Goal: Task Accomplishment & Management: Complete application form

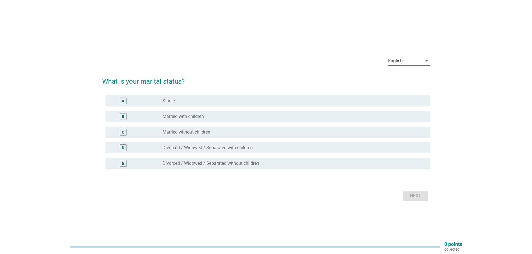
click at [421, 60] on div "English" at bounding box center [405, 60] width 34 height 9
click at [400, 78] on div "中文（简体）" at bounding box center [408, 78] width 33 height 7
click at [181, 116] on label "已婚，有子女" at bounding box center [175, 117] width 27 height 6
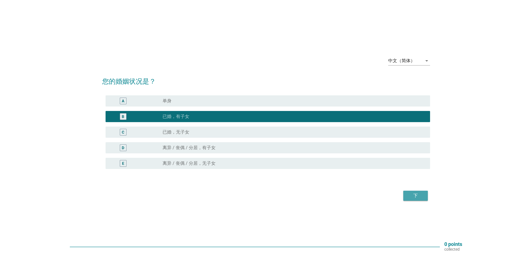
click at [412, 194] on div "下" at bounding box center [416, 196] width 16 height 7
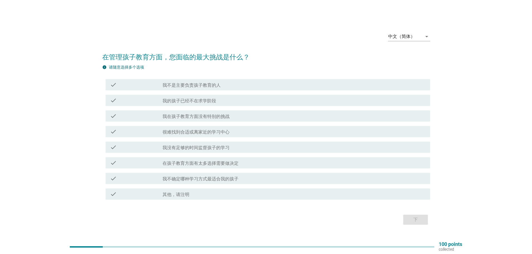
click at [203, 149] on label "我没有足够的时间监督孩子的学习" at bounding box center [195, 148] width 67 height 6
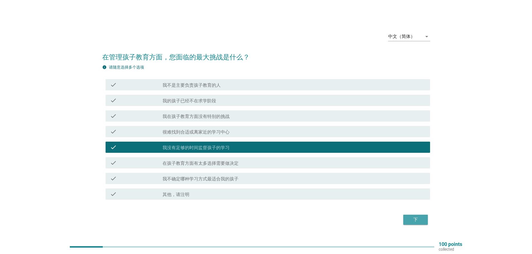
click at [412, 217] on div "下" at bounding box center [416, 220] width 16 height 7
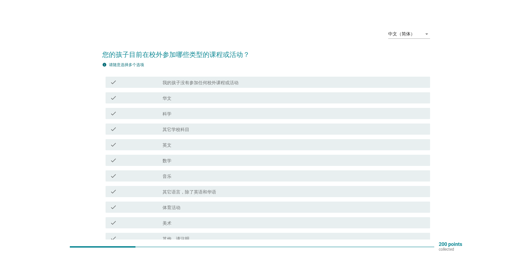
scroll to position [28, 0]
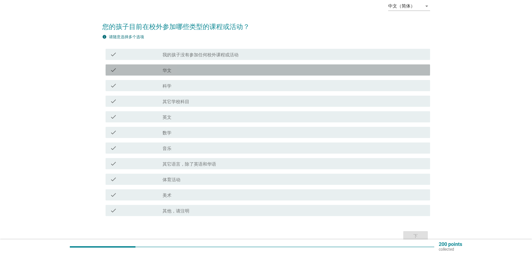
click at [174, 71] on div "check_box_outline_blank 华文" at bounding box center [293, 70] width 263 height 7
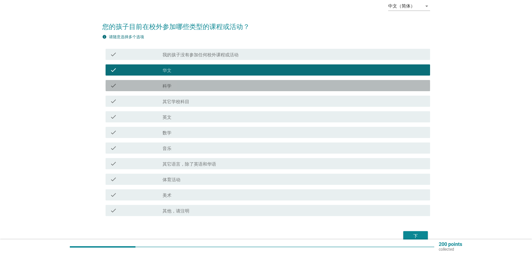
click at [170, 85] on label "科学" at bounding box center [166, 86] width 9 height 6
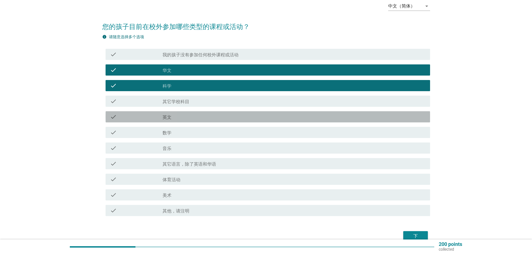
click at [166, 118] on label "英文" at bounding box center [166, 118] width 9 height 6
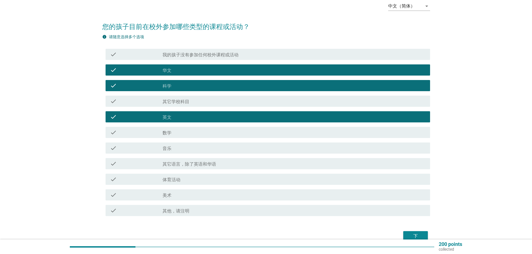
click at [166, 132] on label "数学" at bounding box center [166, 133] width 9 height 6
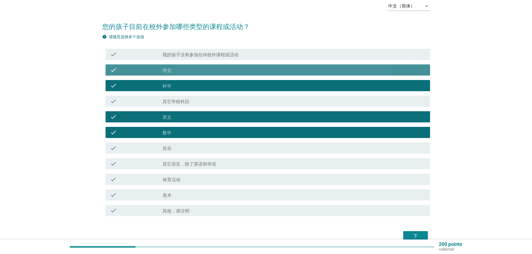
click at [179, 70] on div "check_box_outline_blank 华文" at bounding box center [293, 70] width 263 height 7
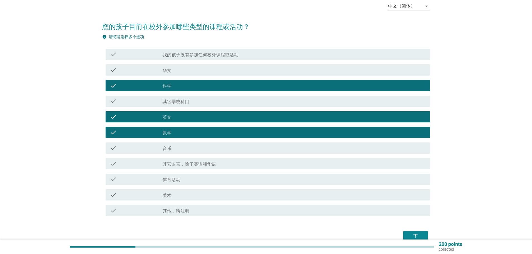
click at [176, 81] on div "check check_box 科学" at bounding box center [268, 85] width 324 height 11
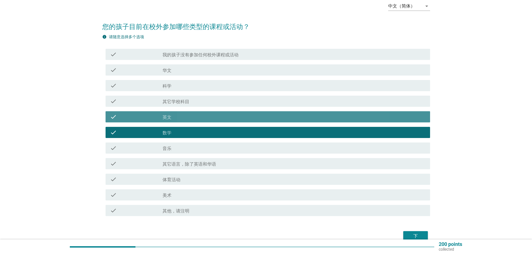
click at [172, 118] on div "check_box 英文" at bounding box center [293, 117] width 263 height 7
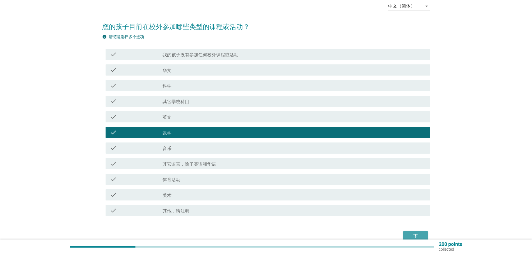
click at [418, 234] on div "下" at bounding box center [416, 236] width 16 height 7
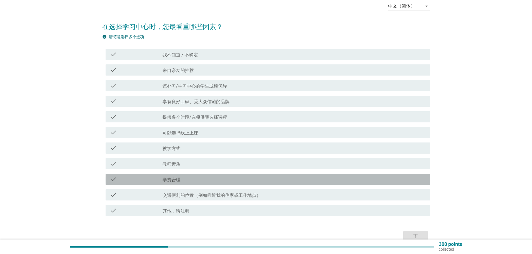
click at [174, 179] on label "学费合理" at bounding box center [171, 180] width 18 height 6
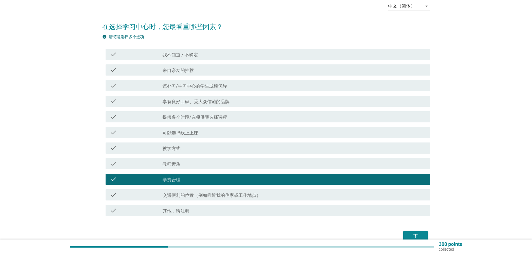
click at [179, 193] on label "交通便利的位置（例如靠近我的住家或工作地点）" at bounding box center [211, 196] width 98 height 6
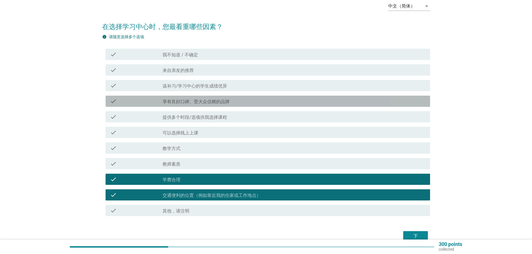
click at [204, 100] on label "享有良好口碑、受大众信赖的品牌" at bounding box center [195, 102] width 67 height 6
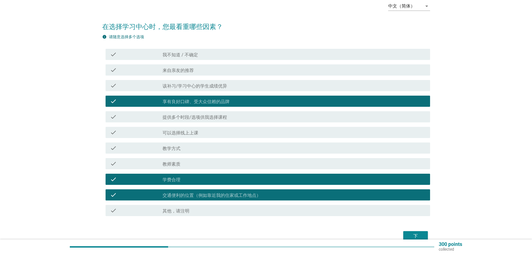
click at [418, 235] on div "下" at bounding box center [416, 236] width 16 height 7
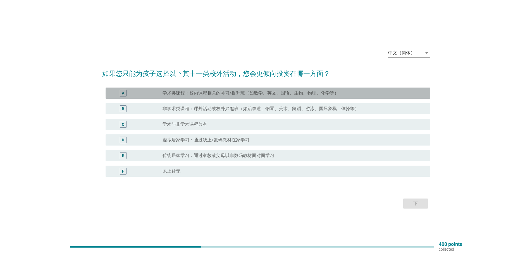
click at [268, 91] on label "学术类课程：校内课程相关的补习/提升班（如数学、英文、国语、生物、物理、化学等）" at bounding box center [250, 93] width 176 height 6
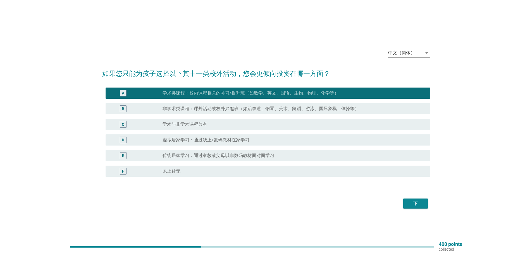
click at [418, 203] on div "下" at bounding box center [416, 203] width 16 height 7
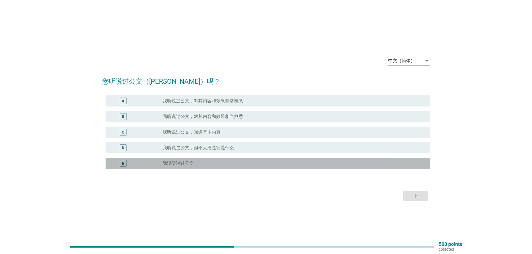
click at [182, 162] on label "我没听说过公文" at bounding box center [177, 164] width 31 height 6
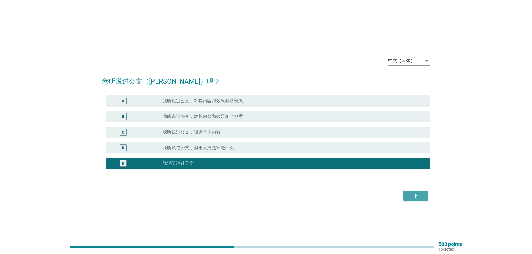
click at [420, 193] on div "下" at bounding box center [416, 196] width 16 height 7
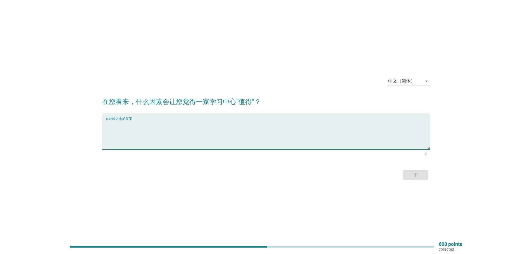
click at [168, 140] on textarea "在此输入您的答案" at bounding box center [268, 134] width 324 height 29
click at [117, 132] on textarea "在此输入您的答案" at bounding box center [268, 134] width 324 height 29
click at [118, 128] on textarea "在此输入您的答案" at bounding box center [268, 134] width 324 height 29
type textarea "教"
type textarea "学习坏境良好和能增加学生愿意学习的兴趣。"
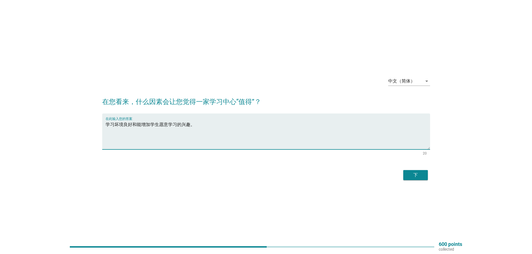
click at [420, 171] on button "下" at bounding box center [415, 175] width 25 height 10
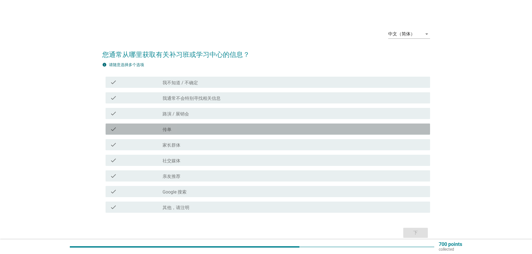
click at [169, 130] on label "传单" at bounding box center [166, 130] width 9 height 6
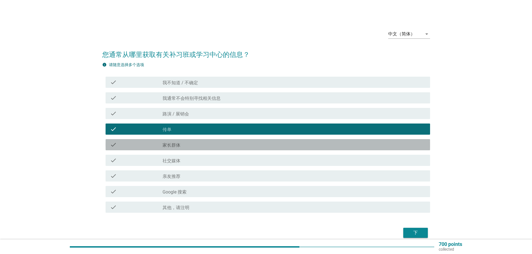
click at [167, 144] on label "家长群体" at bounding box center [171, 146] width 18 height 6
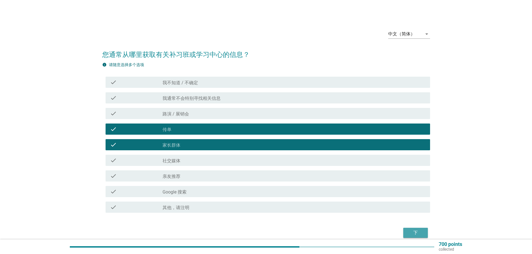
click at [420, 231] on div "下" at bounding box center [416, 233] width 16 height 7
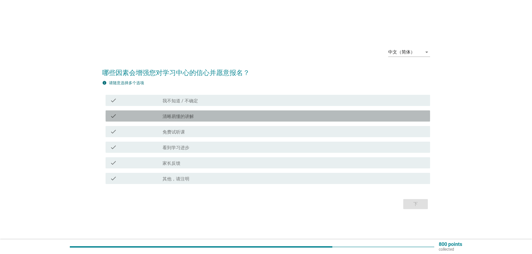
click at [180, 114] on label "清晰易懂的讲解" at bounding box center [177, 117] width 31 height 6
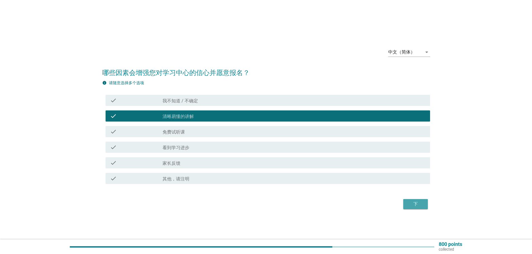
click at [417, 202] on div "下" at bounding box center [416, 204] width 16 height 7
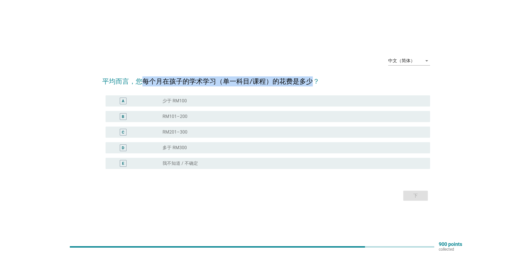
drag, startPoint x: 145, startPoint y: 80, endPoint x: 313, endPoint y: 80, distance: 167.2
click at [313, 80] on h2 "平均而言，您每个月在孩子的学术学习（单一科目/课程）的花费是多少？" at bounding box center [266, 79] width 328 height 16
click at [144, 82] on h2 "平均而言，您每个月在孩子的学术学习（单一科目/课程）的花费是多少？" at bounding box center [266, 79] width 328 height 16
drag, startPoint x: 144, startPoint y: 82, endPoint x: 318, endPoint y: 80, distance: 174.2
click at [318, 80] on h2 "平均而言，您每个月在孩子的学术学习（单一科目/课程）的花费是多少？" at bounding box center [266, 79] width 328 height 16
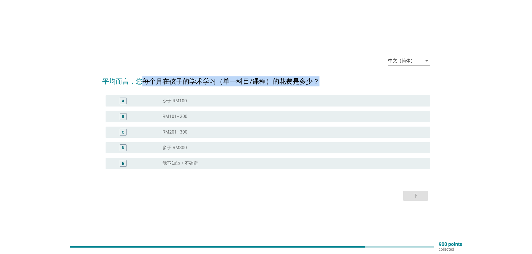
copy h2 "每个月在孩子的学术学习（单一科目/课程）的花费是多少？"
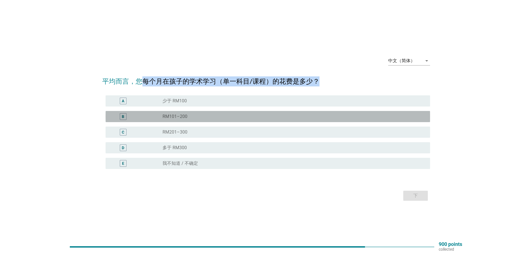
click at [177, 115] on label "RM101–200" at bounding box center [174, 117] width 25 height 6
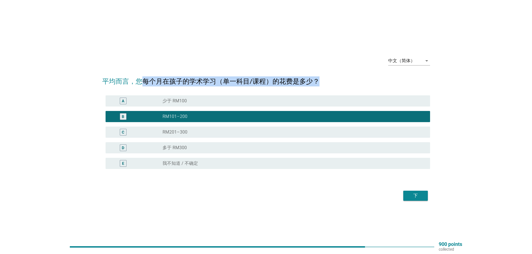
click at [418, 195] on div "下" at bounding box center [416, 196] width 16 height 7
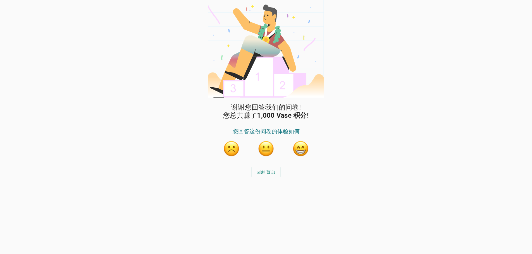
click at [303, 150] on button "button" at bounding box center [300, 148] width 17 height 17
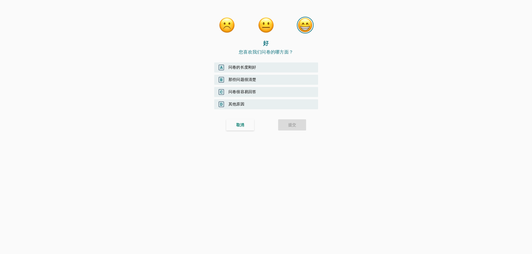
click at [238, 66] on div "A 问卷的长度刚好" at bounding box center [266, 68] width 104 height 10
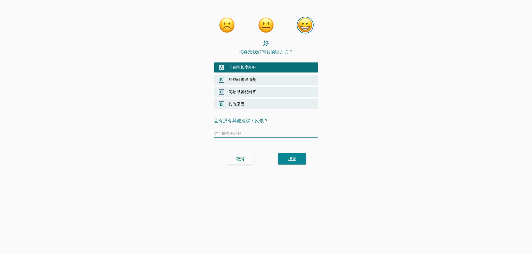
click at [238, 79] on div "B 那些问题很清楚" at bounding box center [266, 80] width 104 height 10
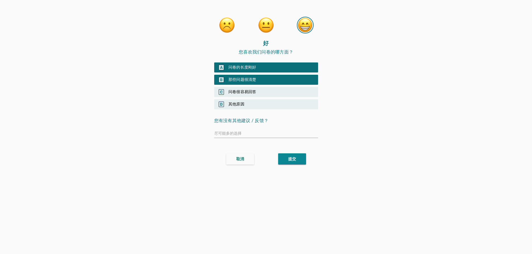
click at [238, 91] on div "C 问卷很容易回答" at bounding box center [266, 92] width 104 height 10
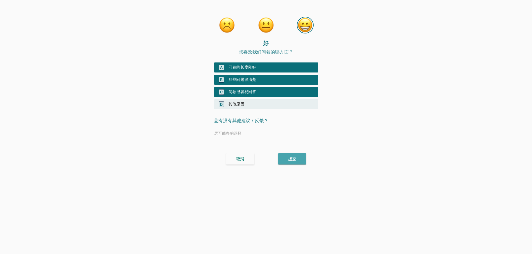
click at [297, 159] on button "提交" at bounding box center [292, 159] width 28 height 11
